Goal: Navigation & Orientation: Find specific page/section

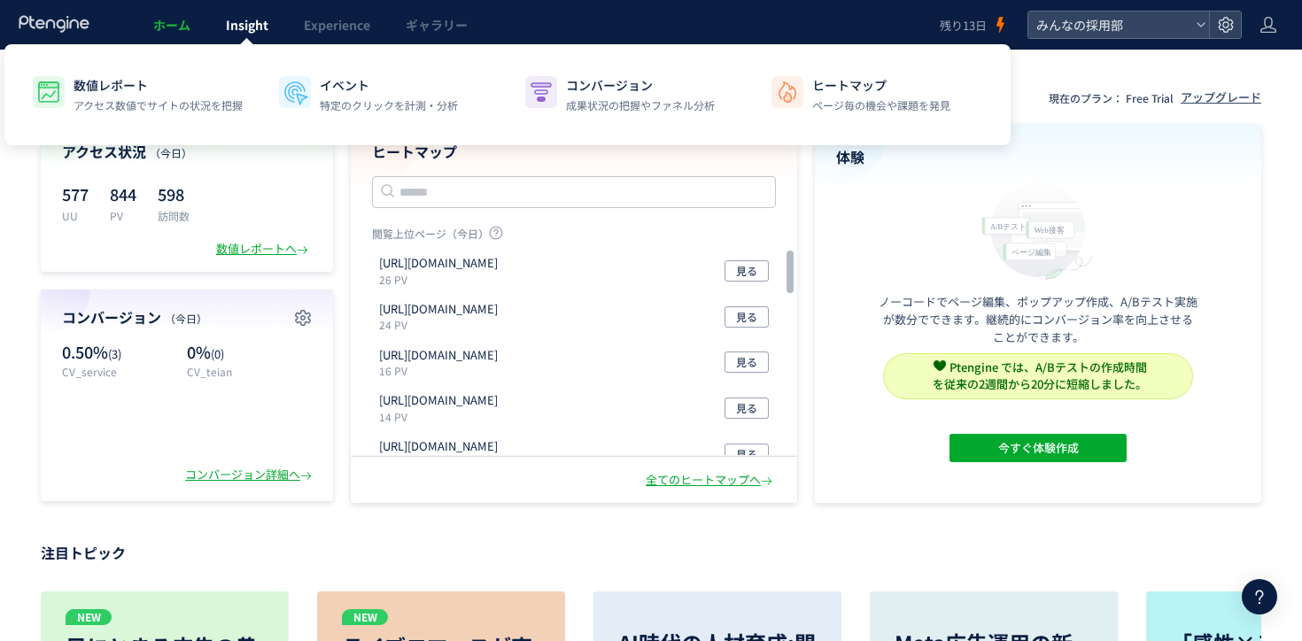
click at [221, 35] on link "Insight" at bounding box center [247, 25] width 78 height 50
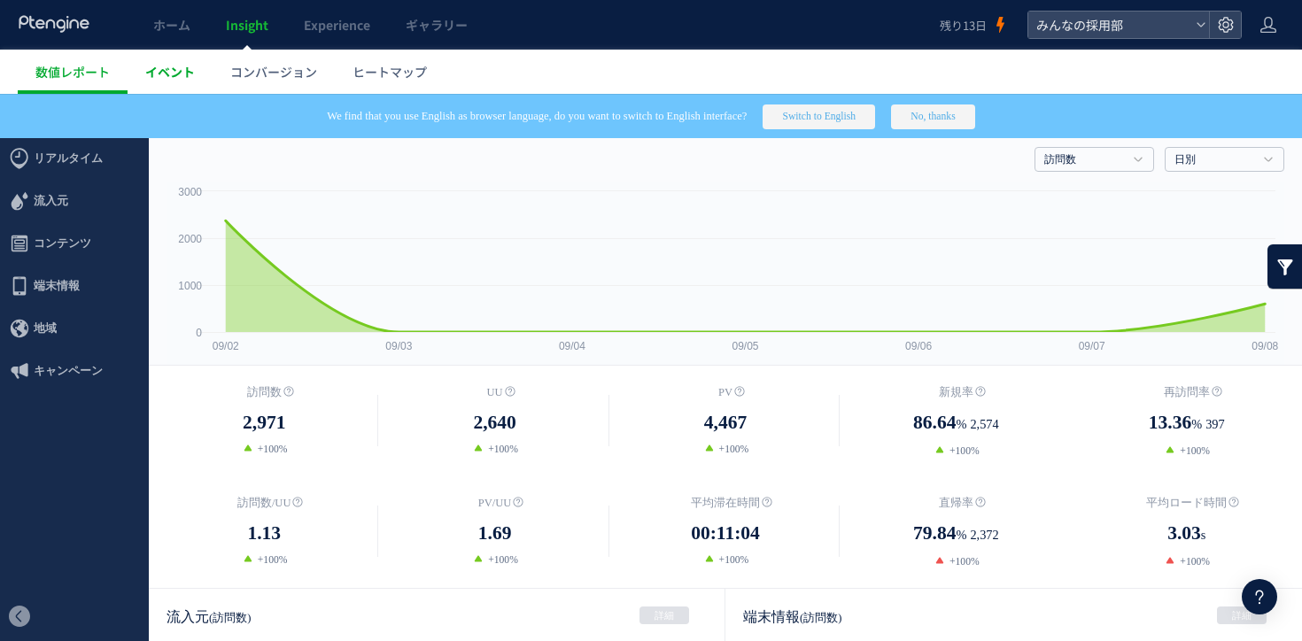
click at [203, 68] on link "イベント" at bounding box center [170, 72] width 85 height 44
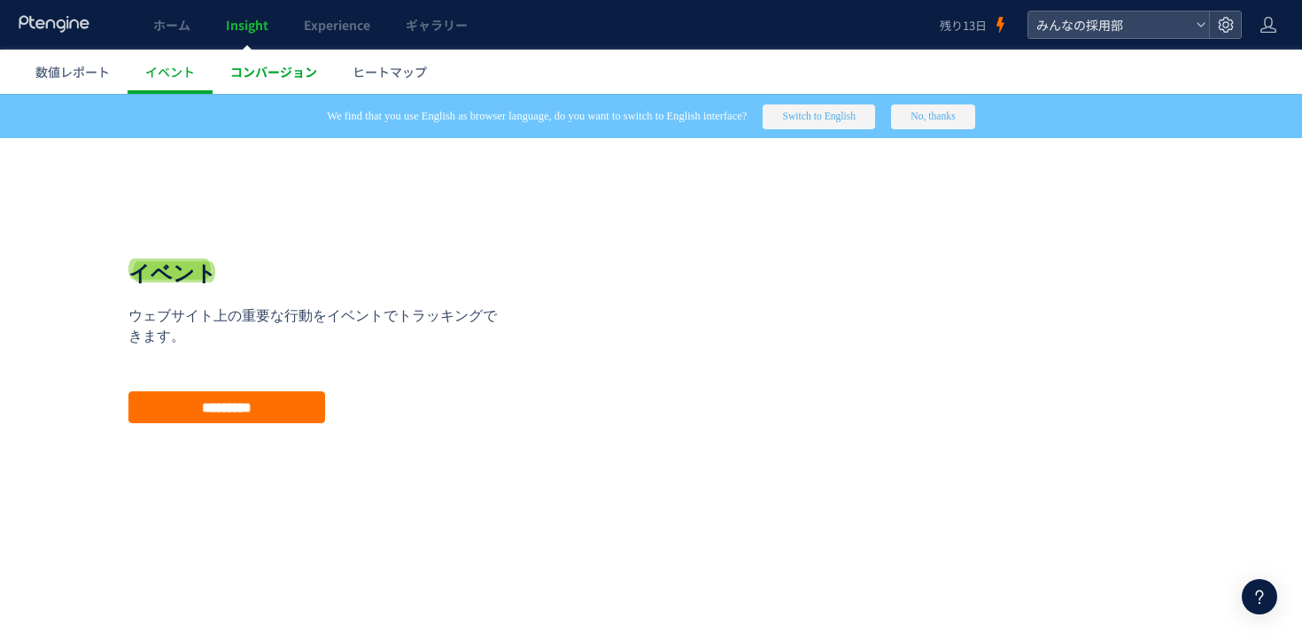
click at [262, 68] on span "コンバージョン" at bounding box center [273, 72] width 87 height 18
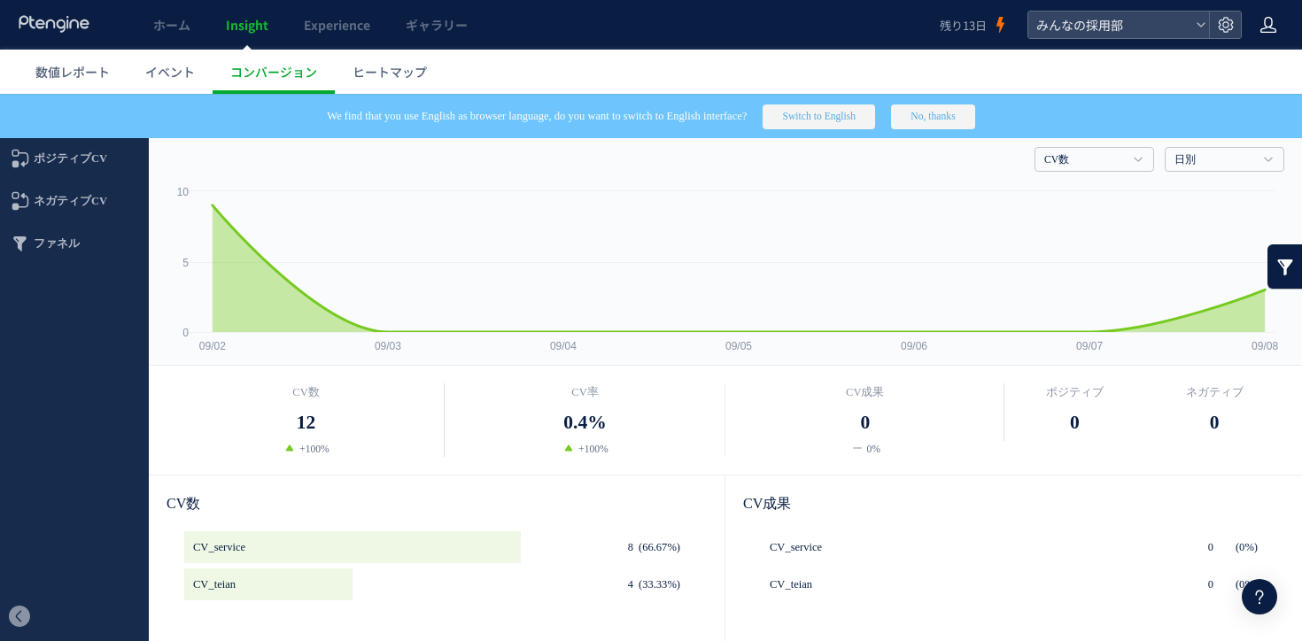
click at [1277, 23] on icon at bounding box center [1269, 25] width 18 height 18
click at [1215, 95] on span "ログアウト" at bounding box center [1211, 98] width 62 height 18
